Goal: Navigation & Orientation: Find specific page/section

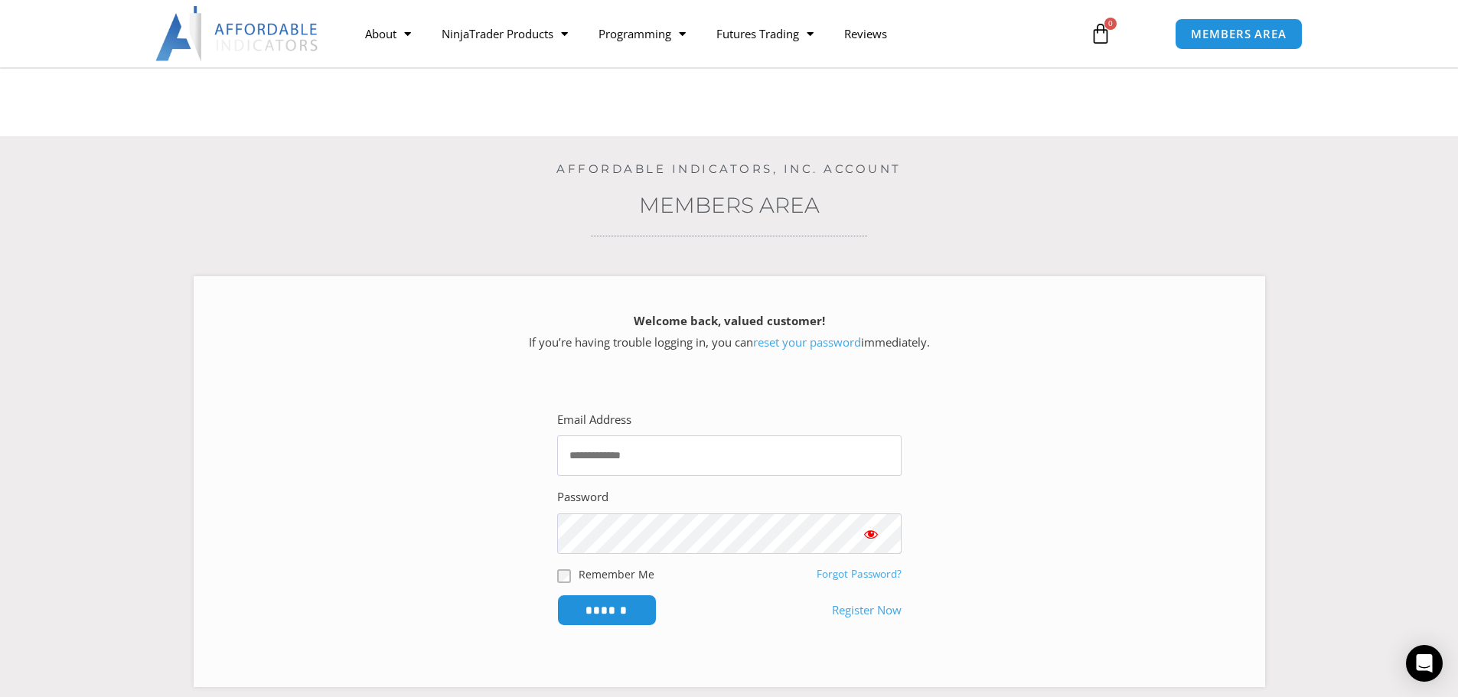
click at [243, 36] on img at bounding box center [237, 33] width 165 height 55
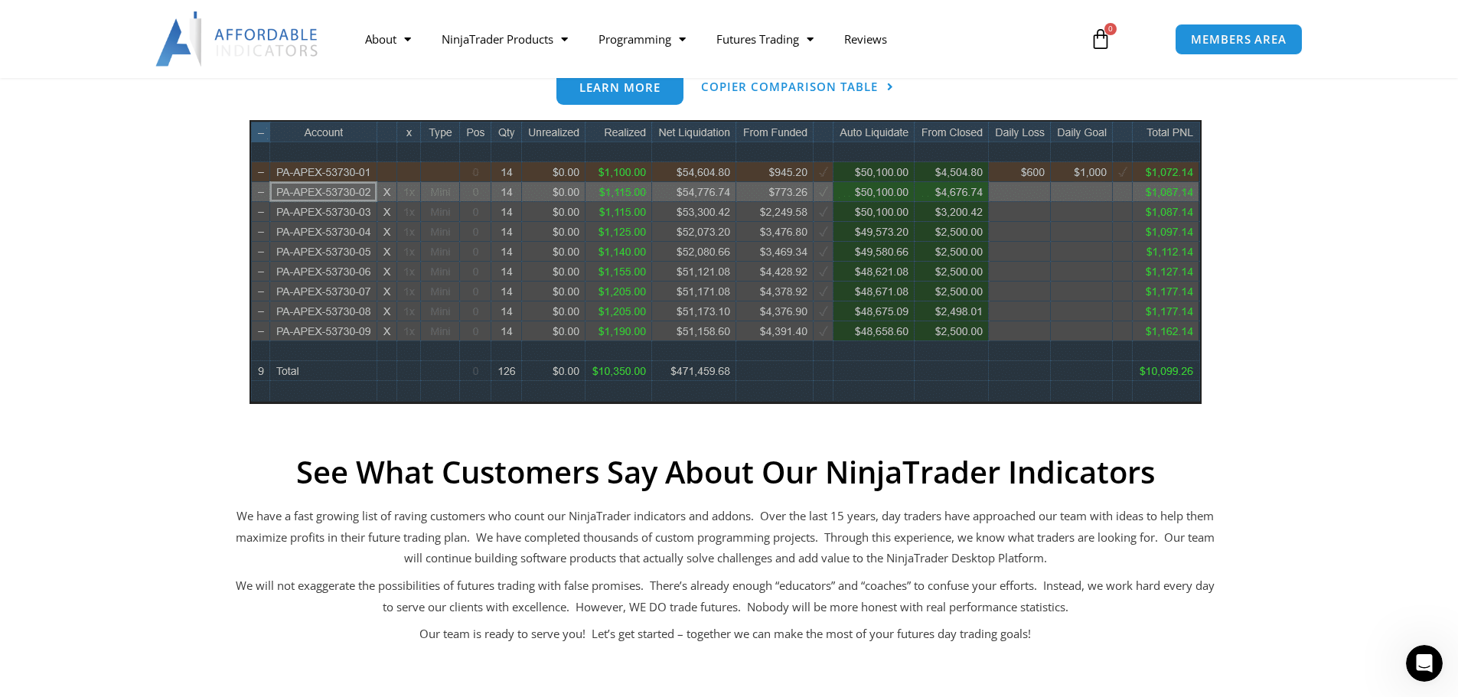
scroll to position [644, 0]
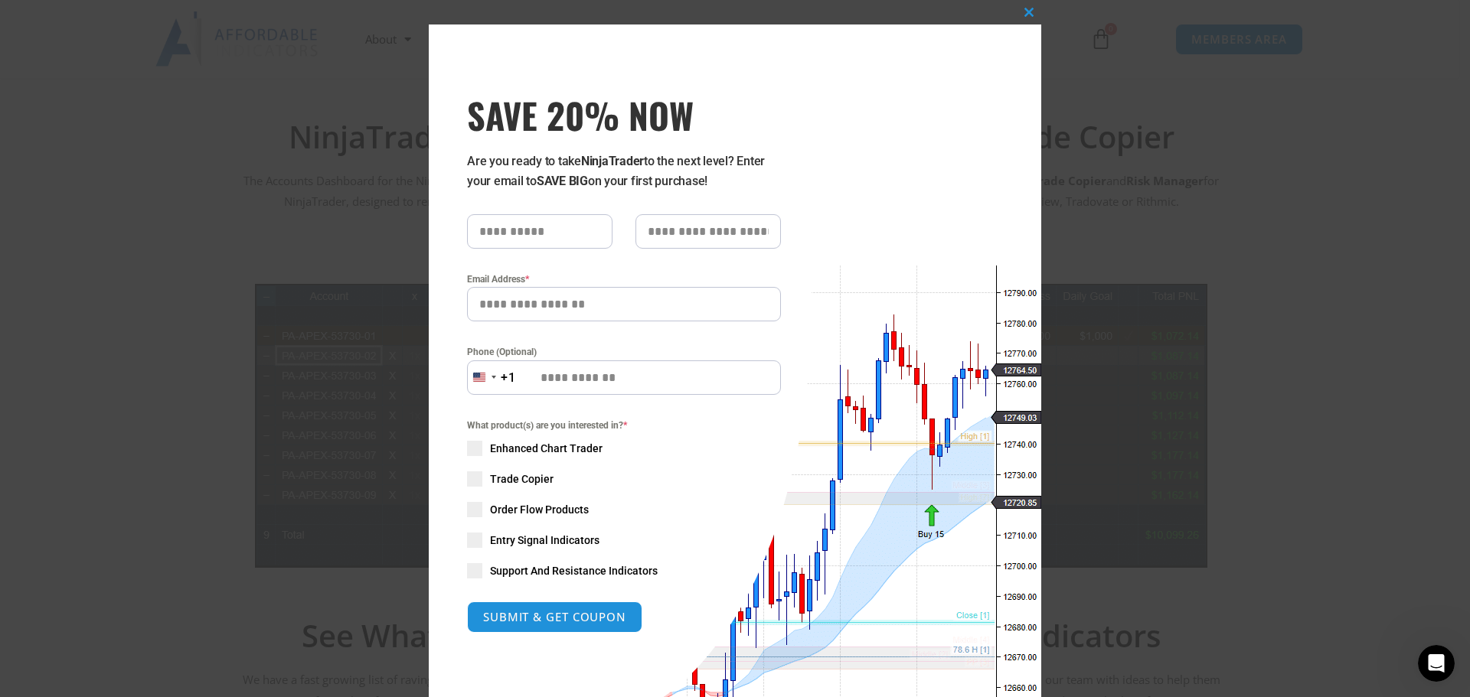
click at [1067, 113] on div "Close this module SAVE 20% NOW Are you ready to take NinjaTrader to the next le…" at bounding box center [735, 348] width 1470 height 697
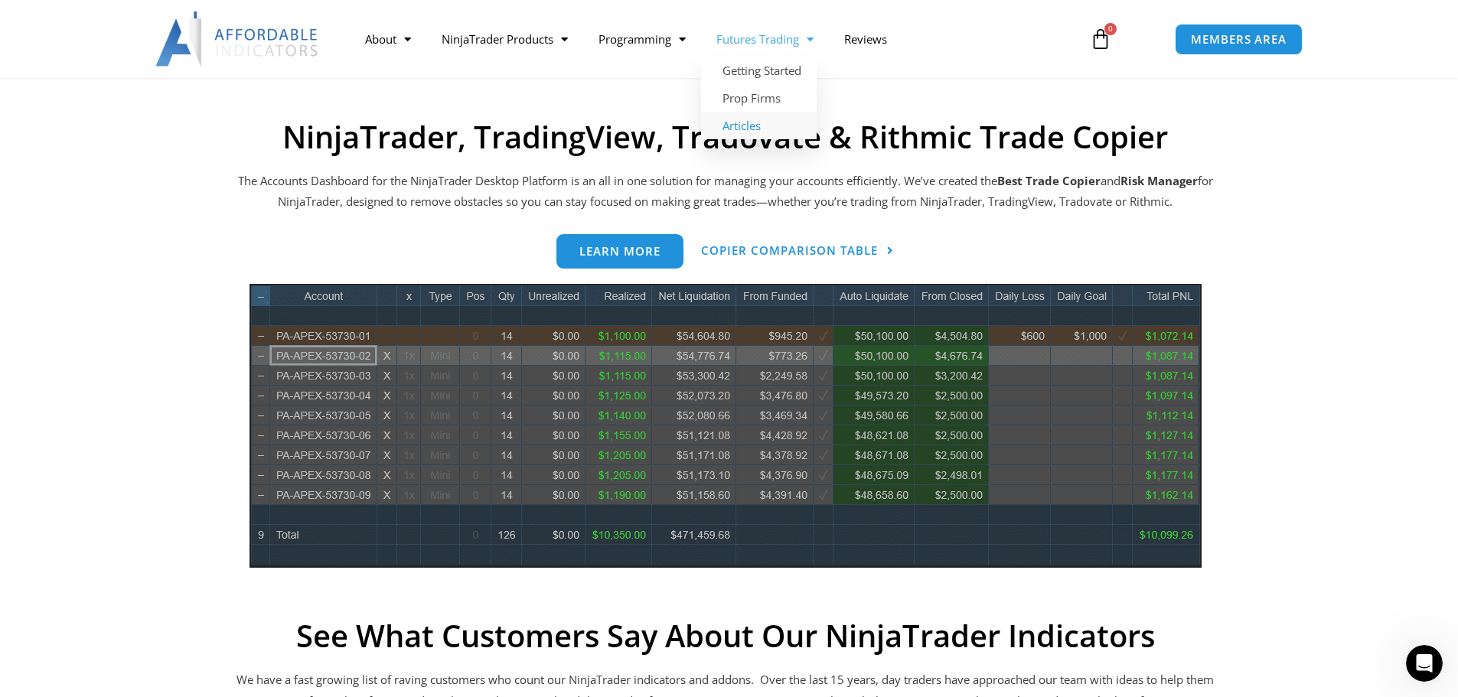
click at [758, 136] on link "Articles" at bounding box center [759, 126] width 116 height 28
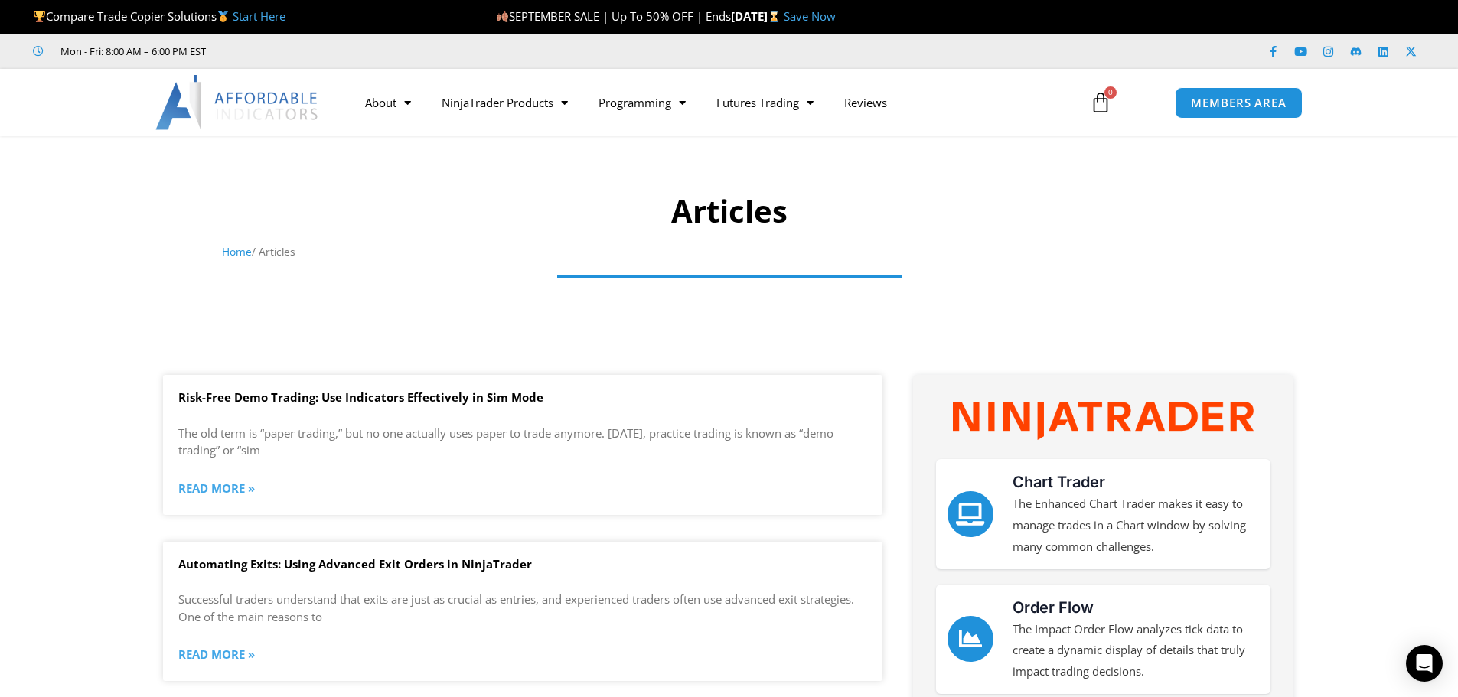
click at [220, 113] on img at bounding box center [237, 102] width 165 height 55
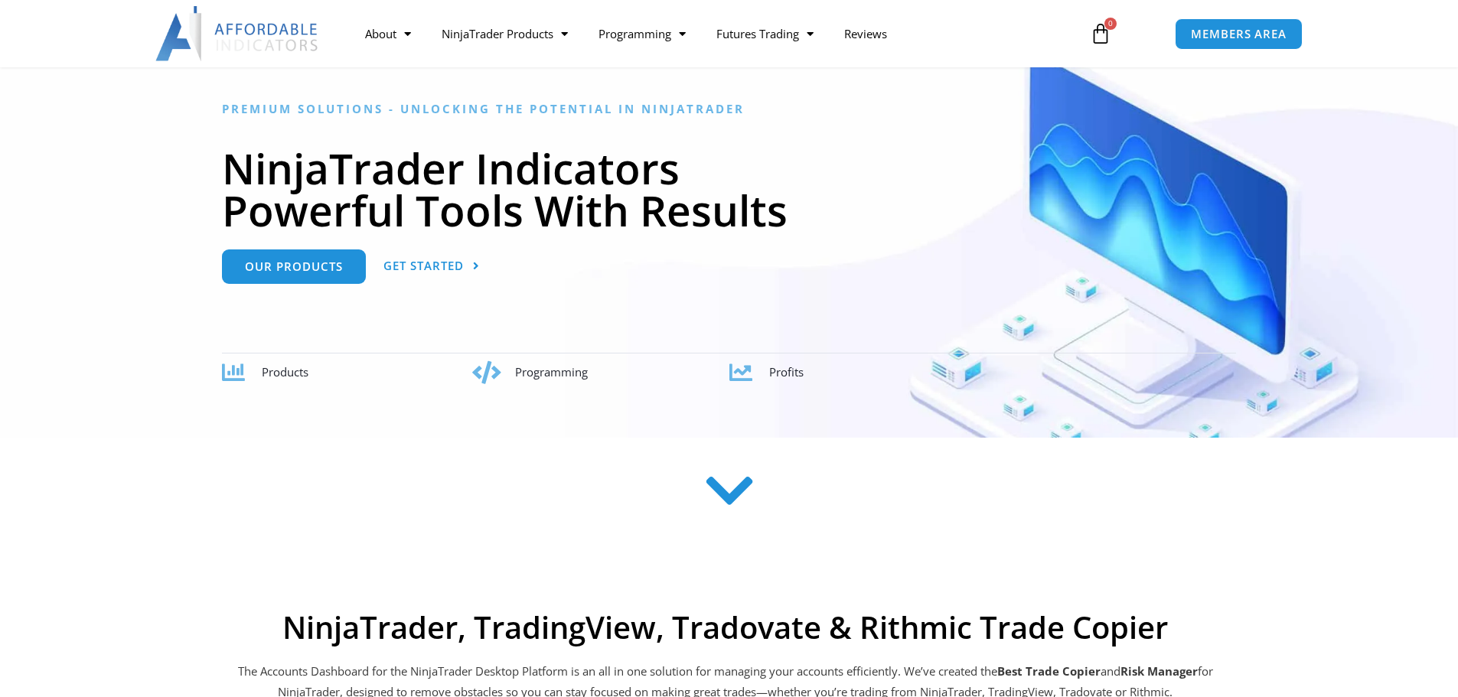
scroll to position [153, 0]
